Goal: Check status

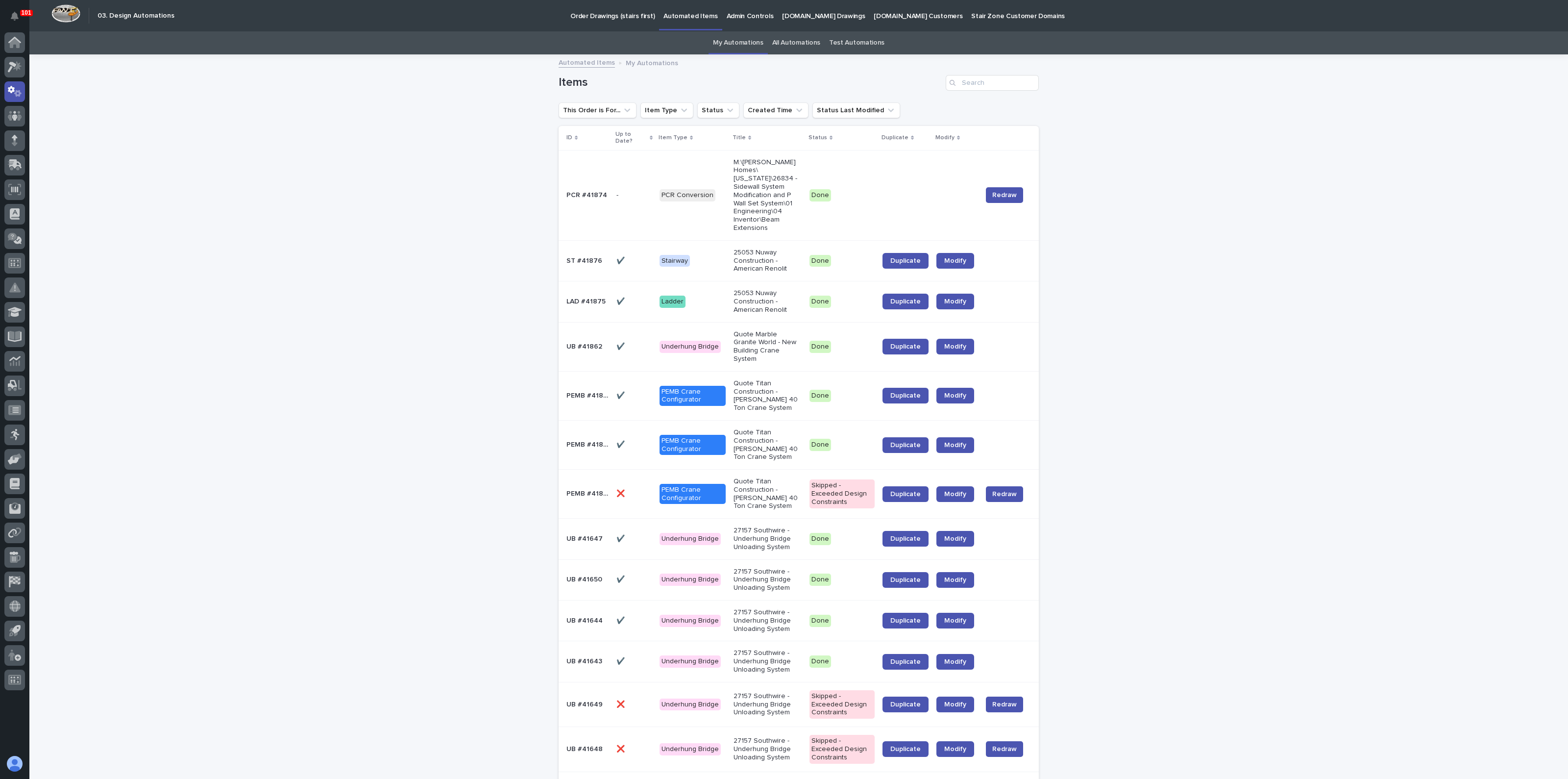
click at [782, 38] on link "All Automations" at bounding box center [796, 43] width 48 height 23
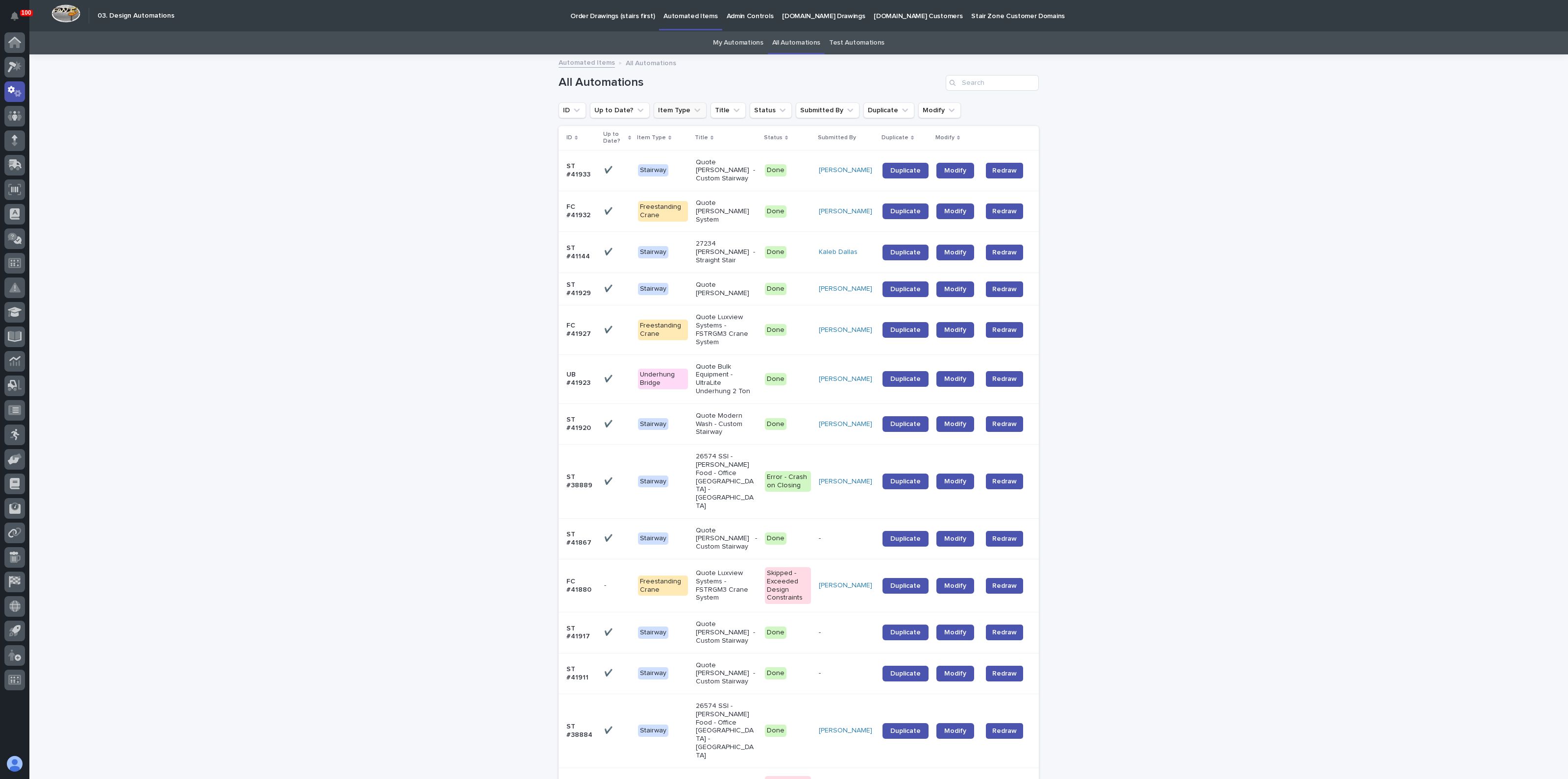
click at [692, 111] on icon "Item Type" at bounding box center [697, 110] width 10 height 10
drag, startPoint x: 478, startPoint y: 194, endPoint x: 452, endPoint y: 194, distance: 26.0
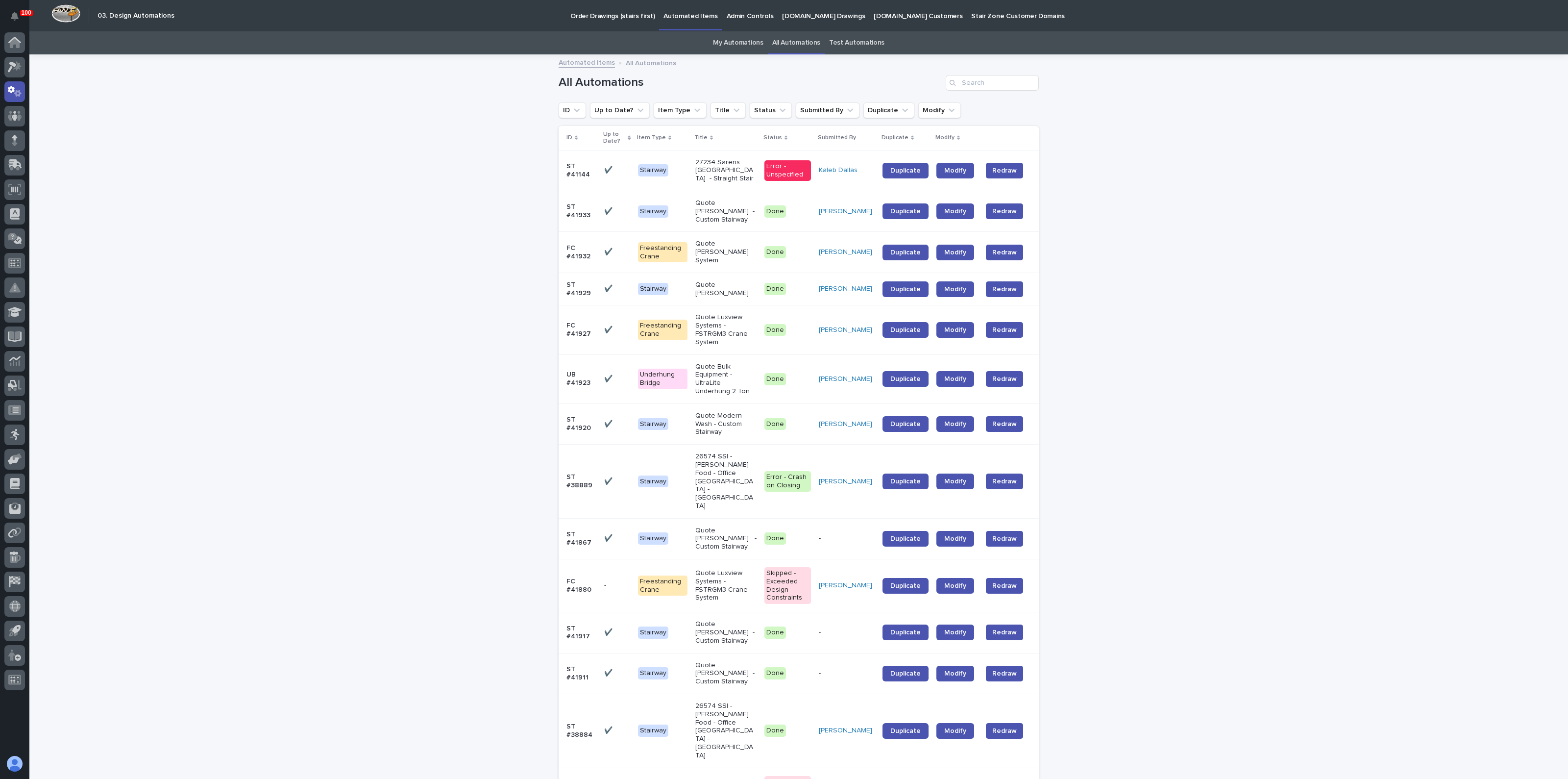
click at [765, 166] on div "Error - Unspecified" at bounding box center [788, 171] width 46 height 21
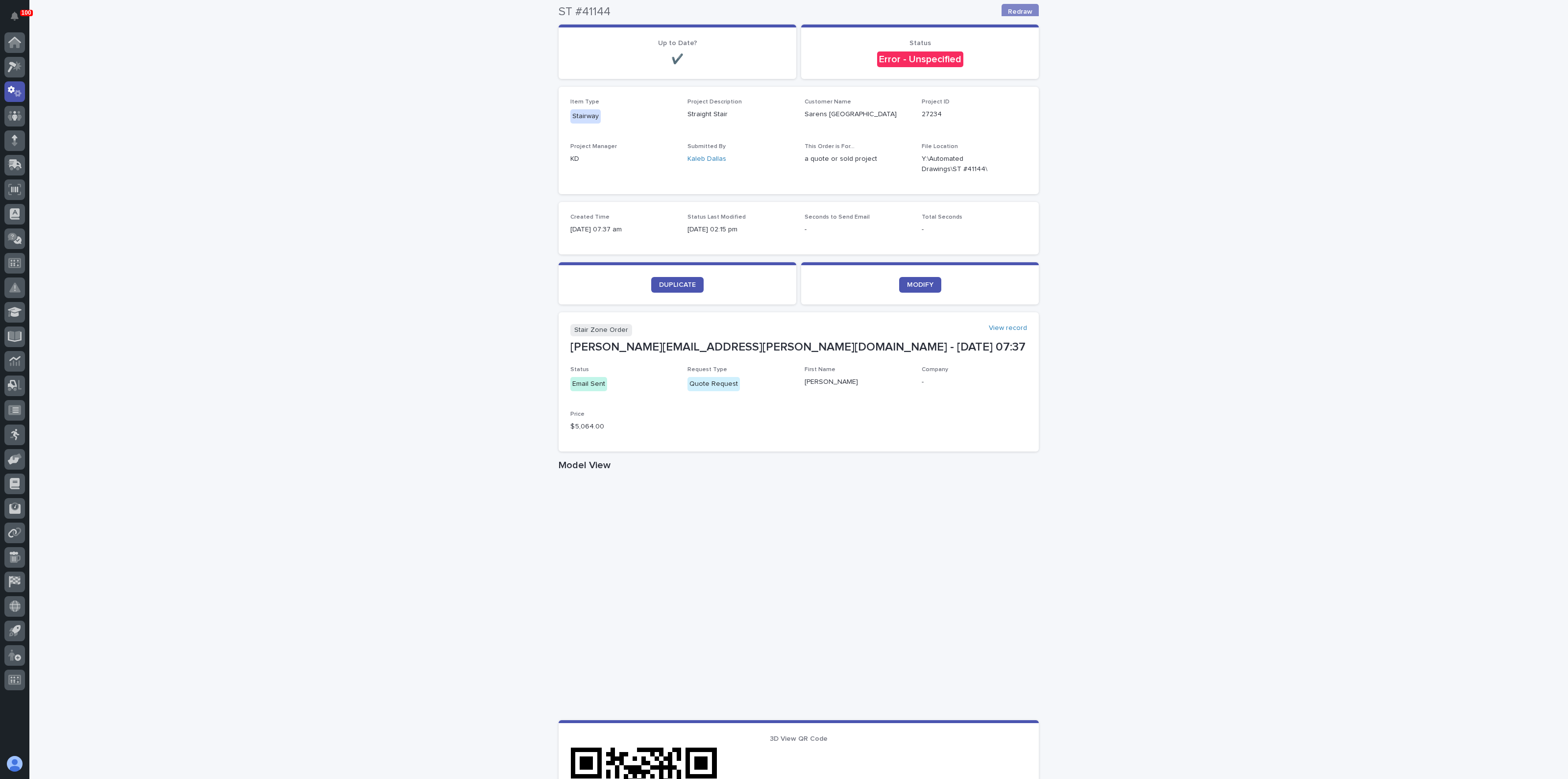
scroll to position [122, 0]
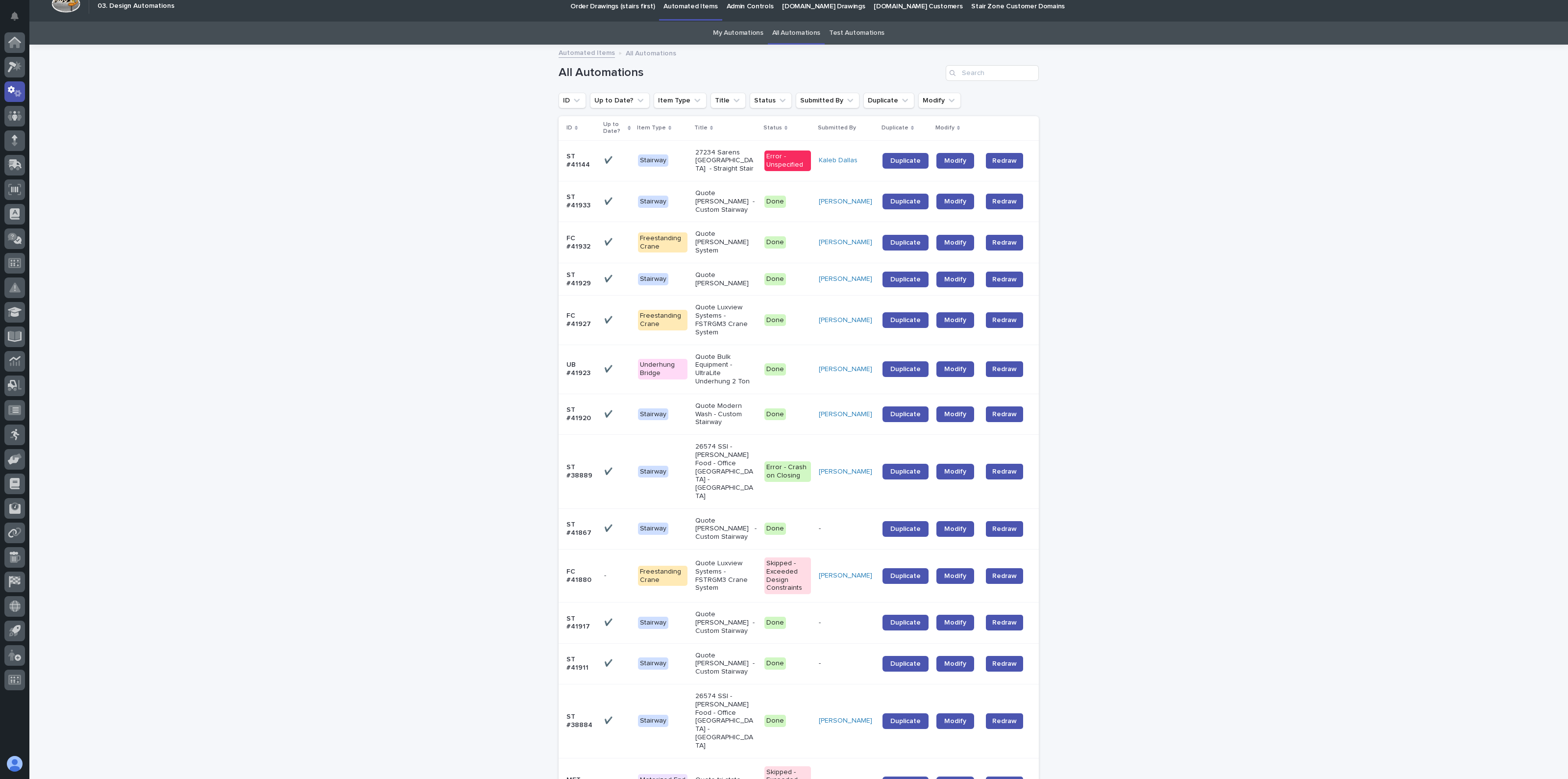
scroll to position [32, 0]
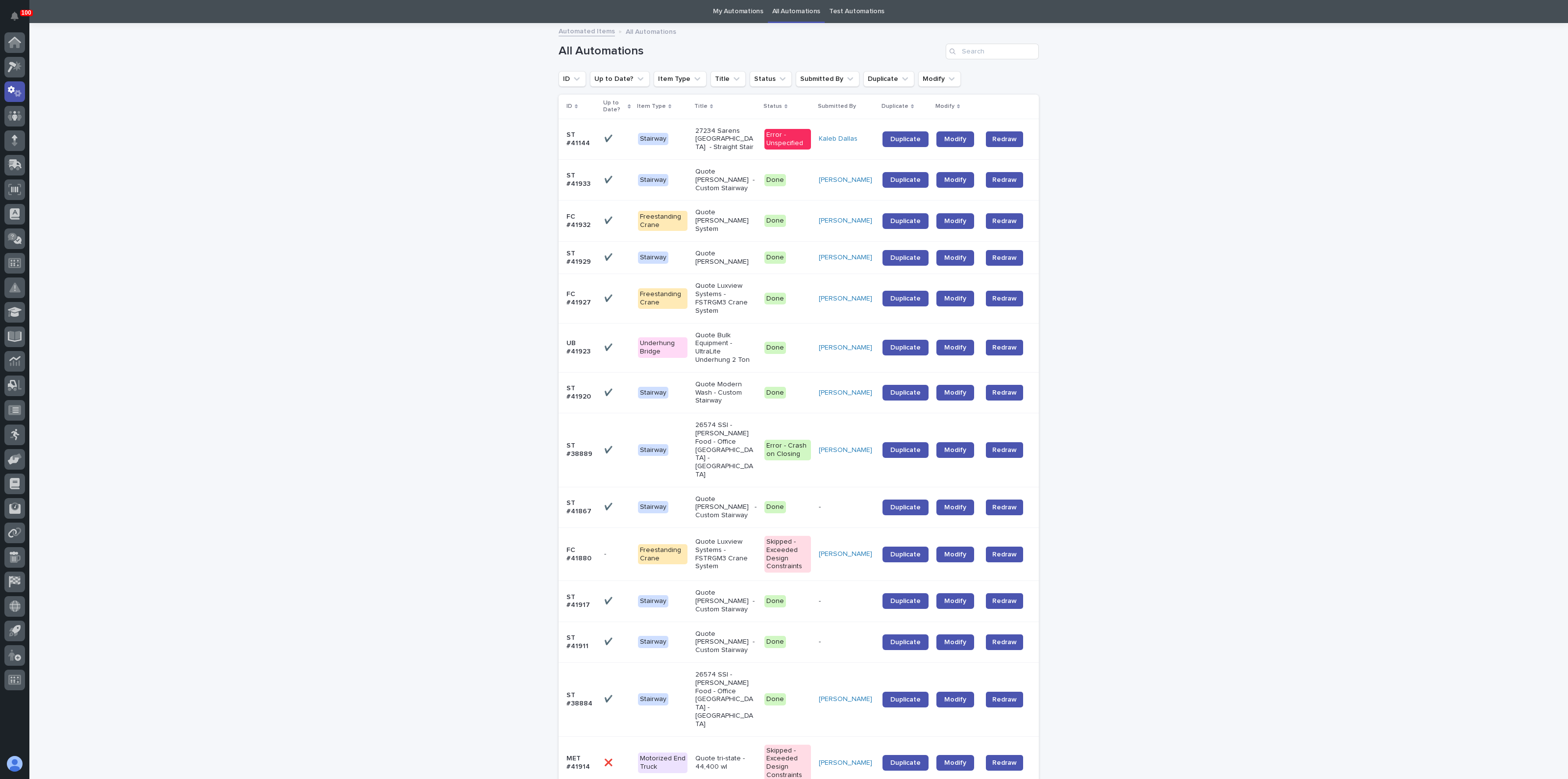
click at [363, 261] on div "Loading... Saving… Loading... Saving… All Automations ID Up to Date? Item Type …" at bounding box center [799, 785] width 1539 height 1523
